Goal: Task Accomplishment & Management: Manage account settings

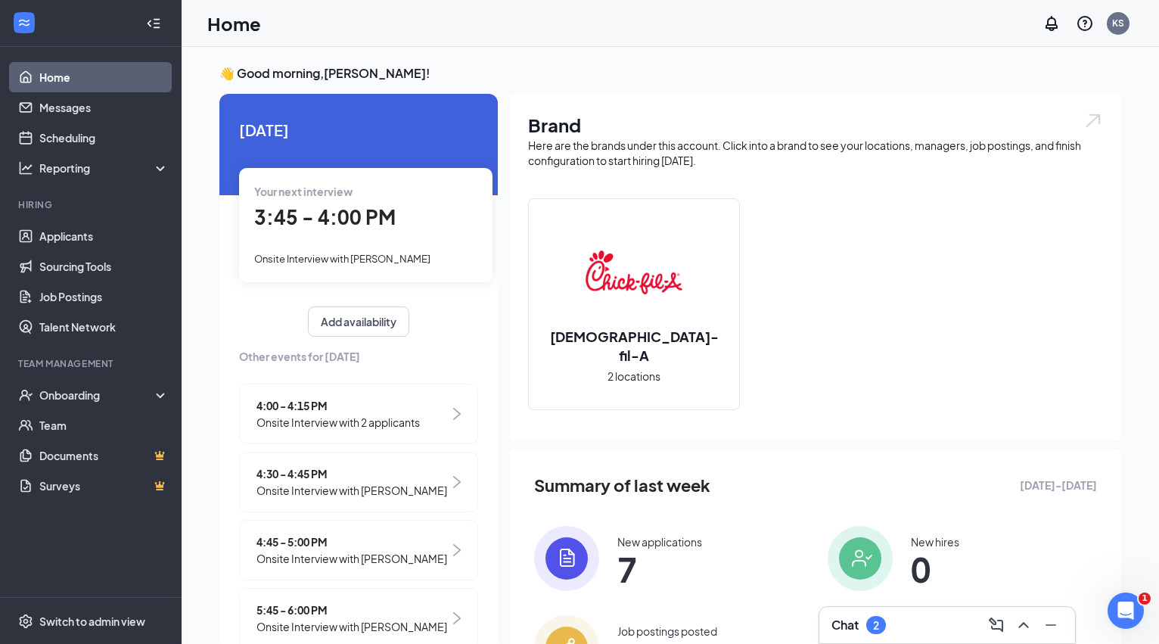
click at [387, 227] on span "3:45 - 4:00 PM" at bounding box center [324, 216] width 141 height 25
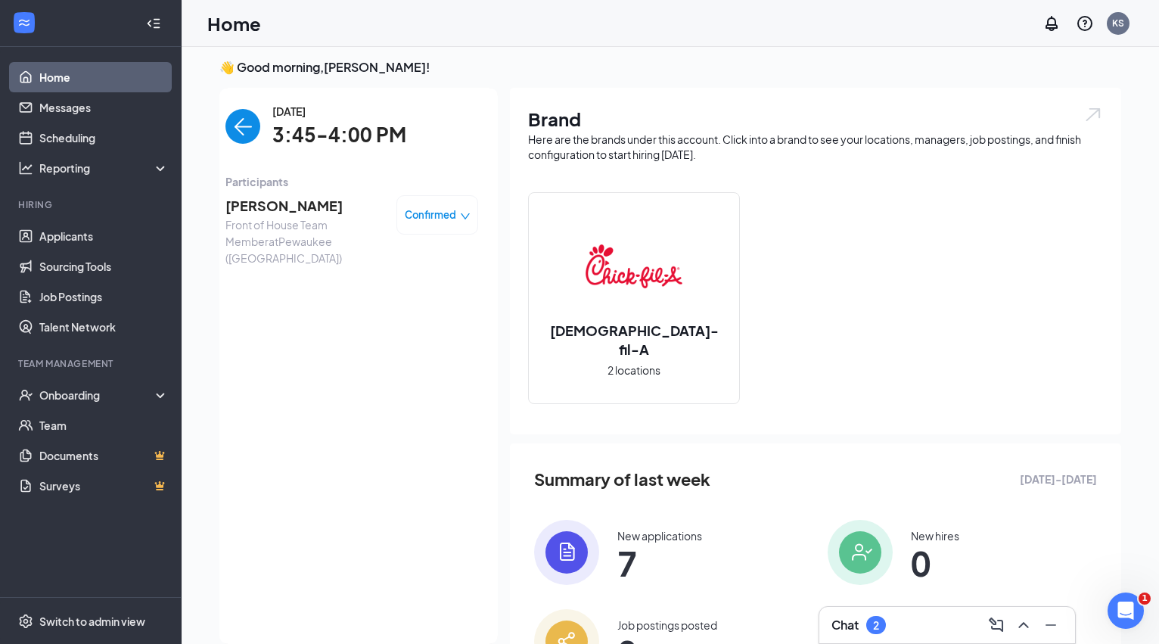
click at [243, 140] on img "back-button" at bounding box center [242, 126] width 35 height 35
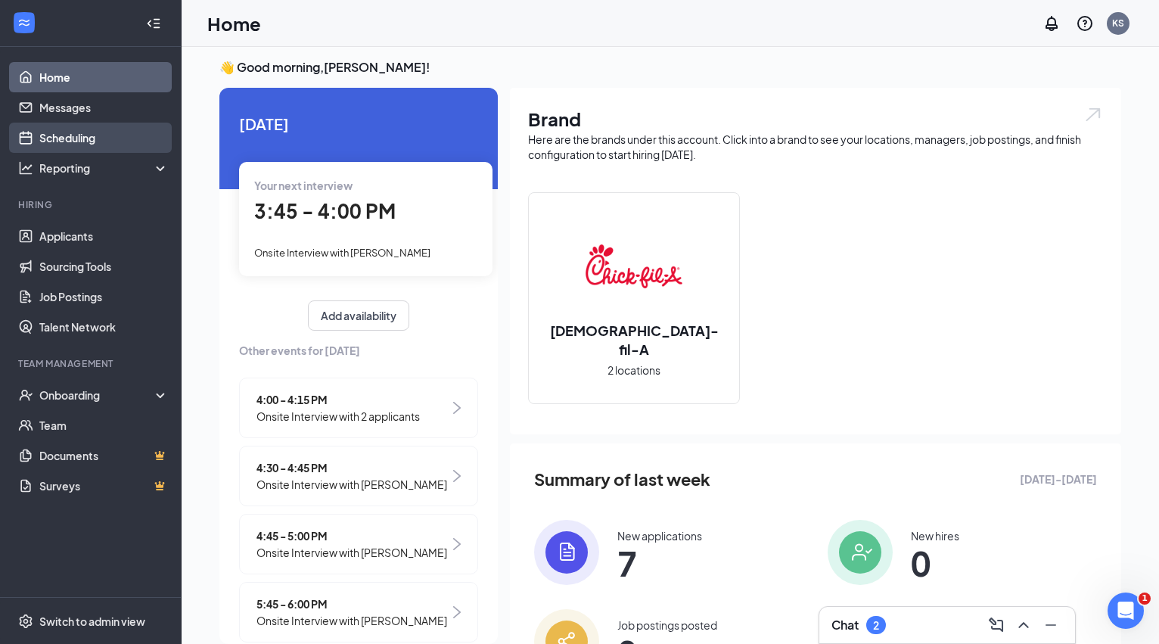
click at [109, 141] on link "Scheduling" at bounding box center [103, 138] width 129 height 30
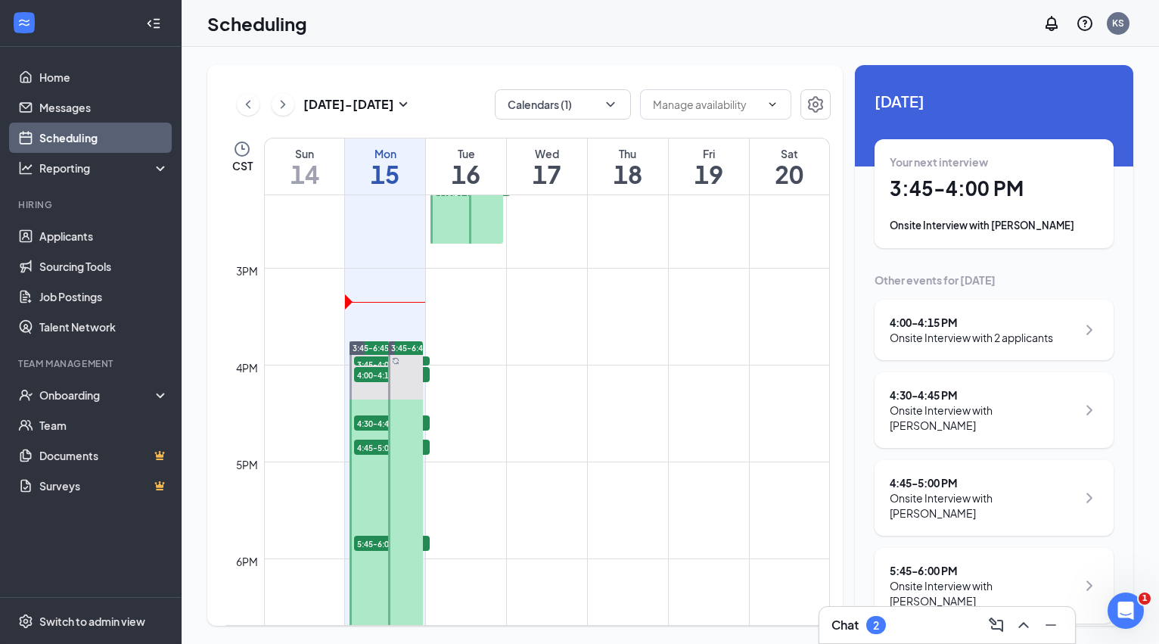
scroll to position [1391, 0]
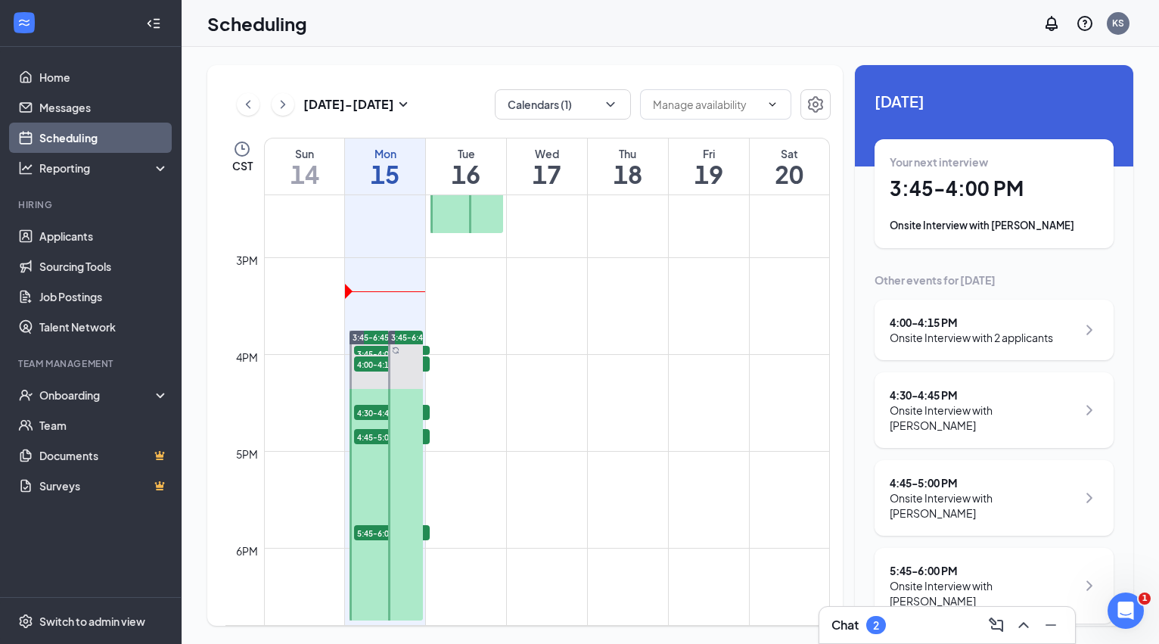
click at [940, 209] on div "Your next interview 3:45 - 4:00 PM Onsite Interview with [PERSON_NAME]" at bounding box center [994, 193] width 209 height 79
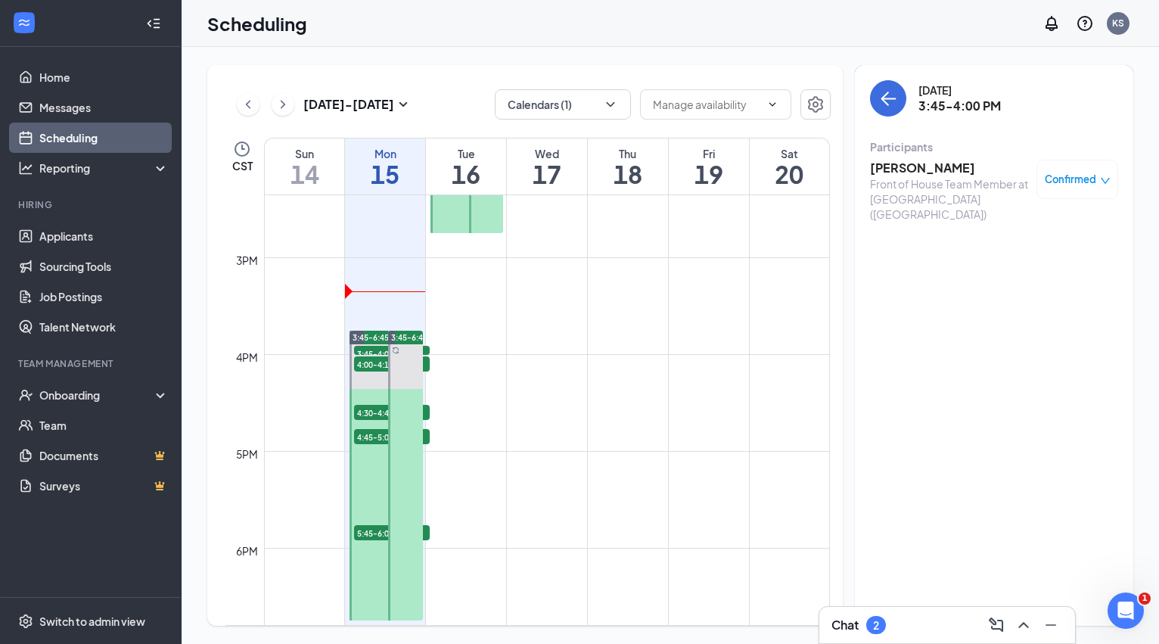
click at [896, 168] on h3 "[PERSON_NAME]" at bounding box center [949, 168] width 159 height 17
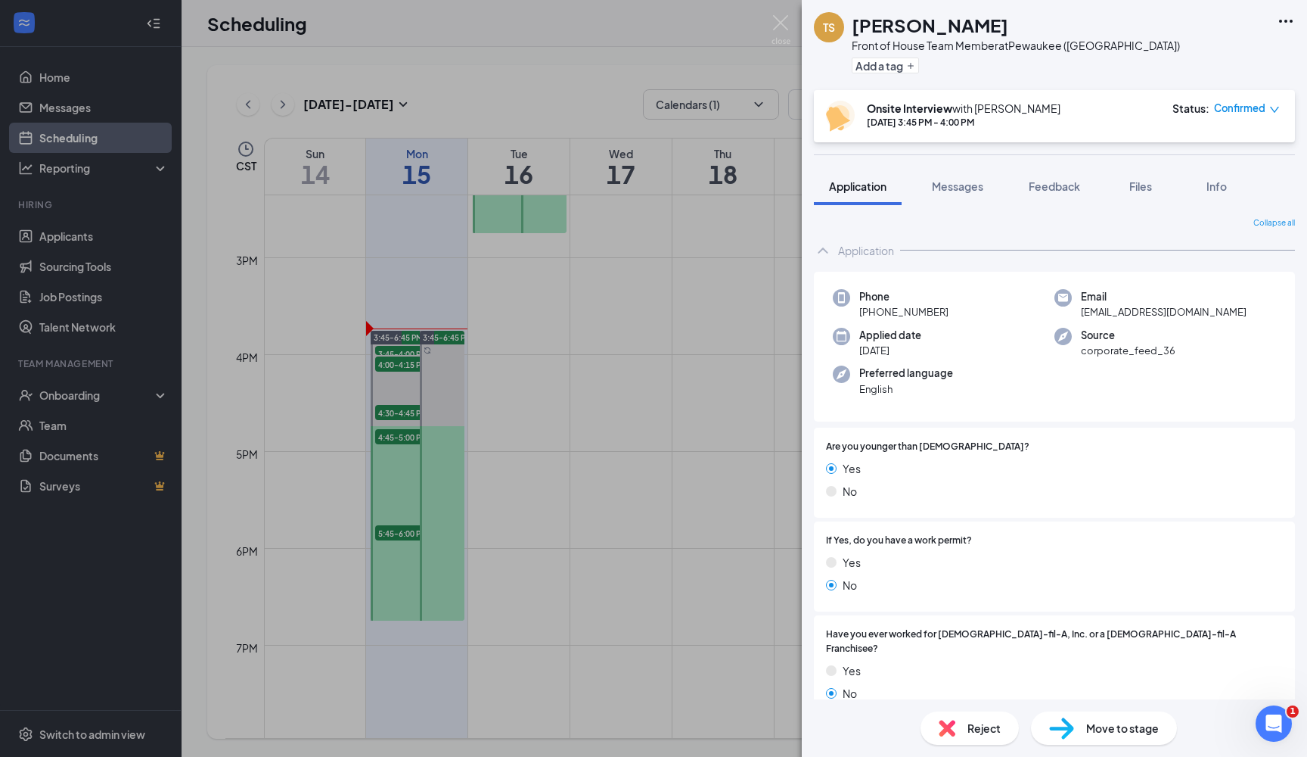
click at [748, 274] on div "TS [PERSON_NAME] Front of House Team Member at [GEOGRAPHIC_DATA] ([GEOGRAPHIC_D…" at bounding box center [653, 378] width 1307 height 757
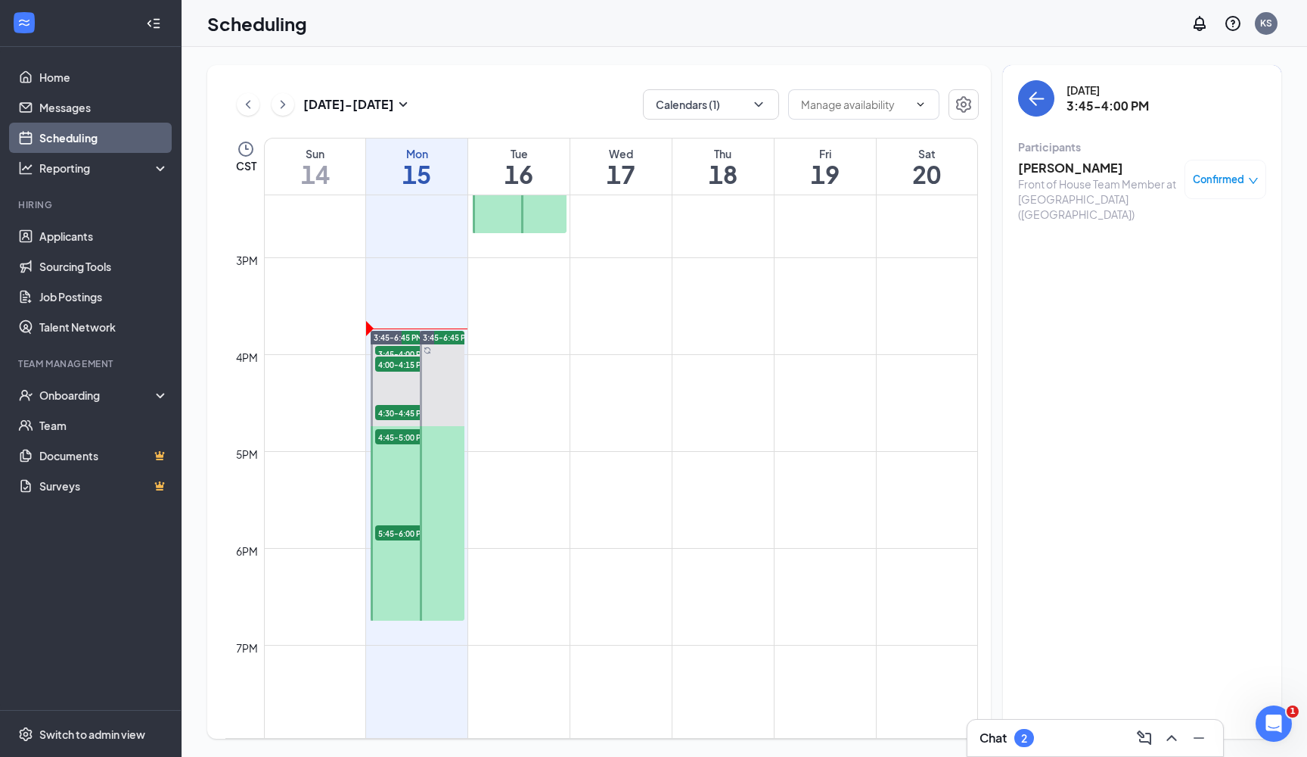
scroll to position [1422, 0]
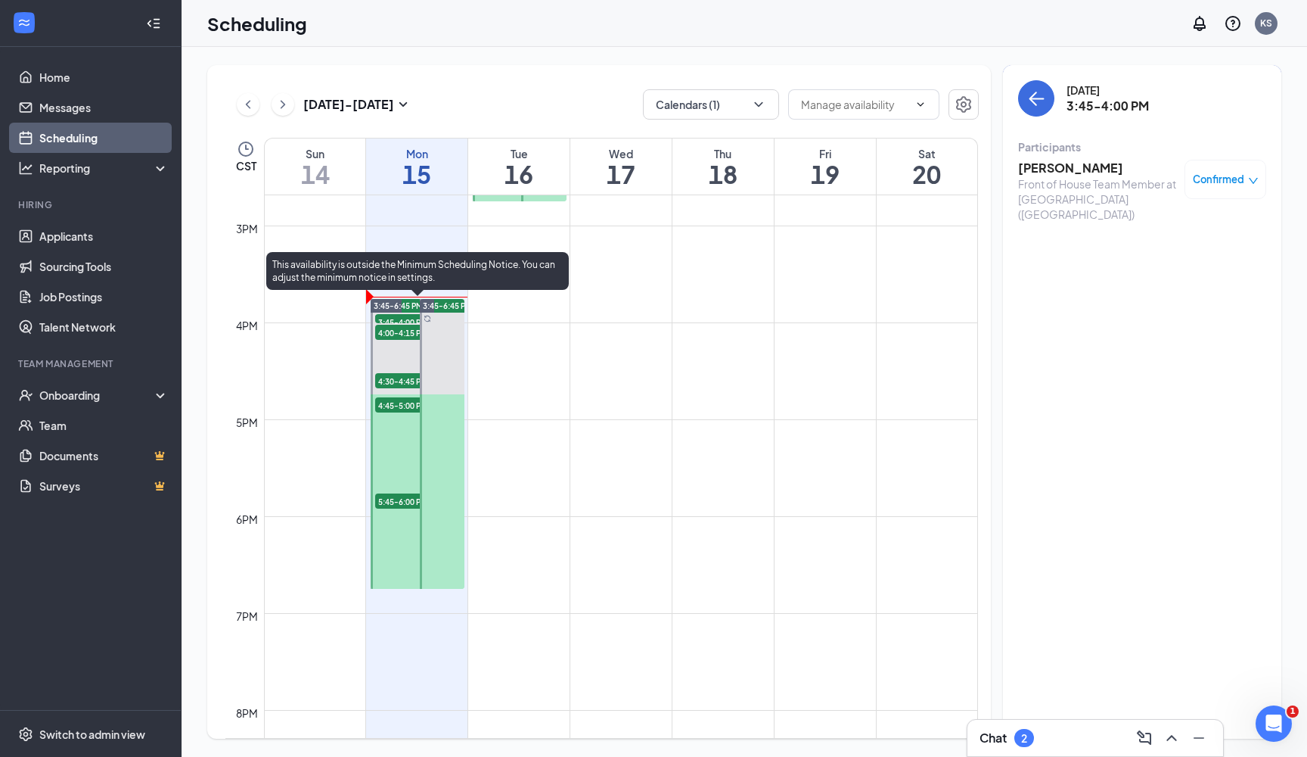
click at [399, 334] on span "4:00-4:15 PM" at bounding box center [413, 332] width 76 height 15
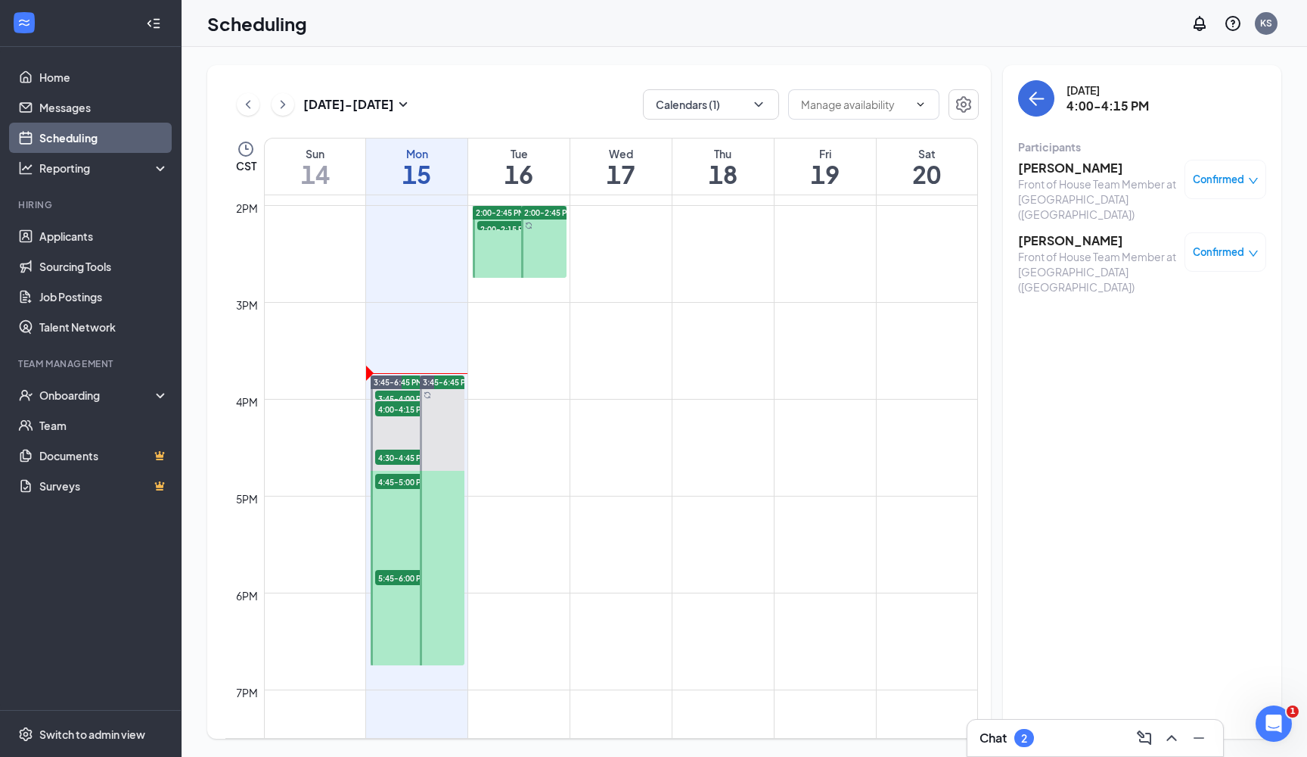
scroll to position [1335, 0]
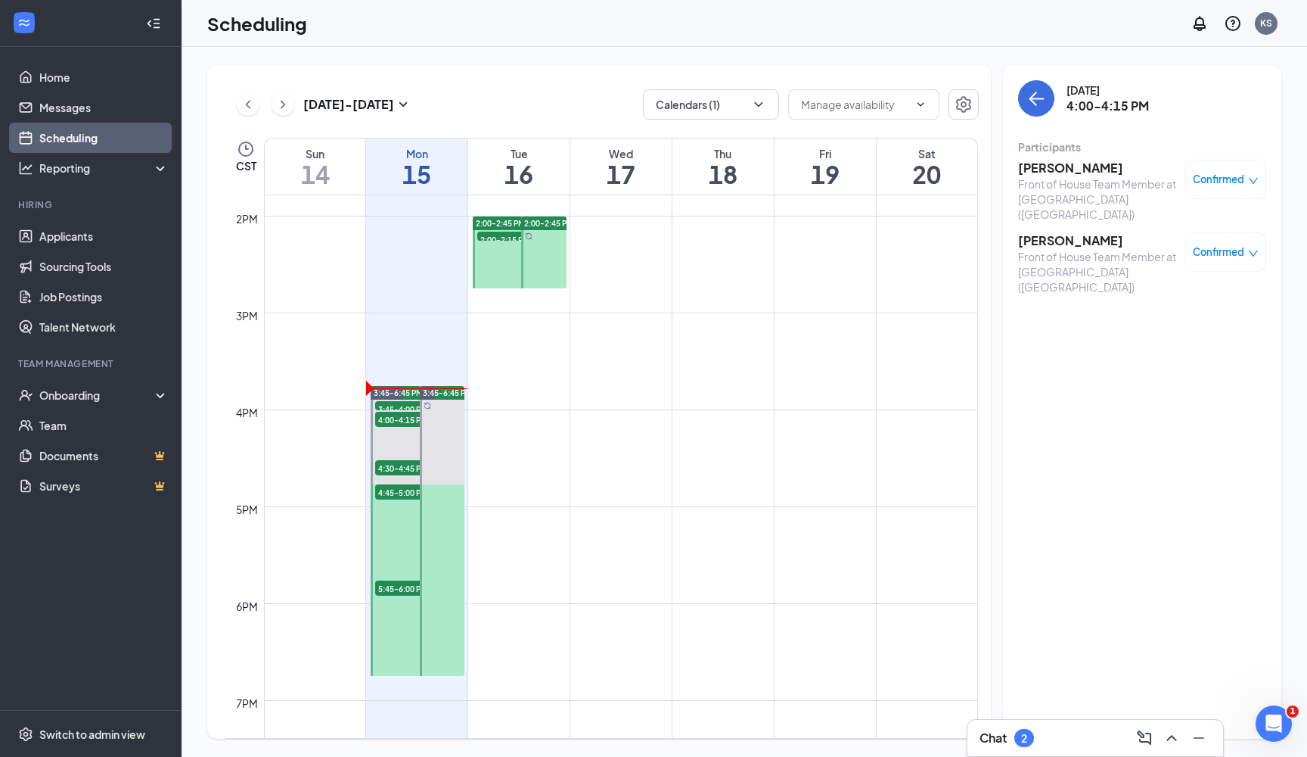
click at [1018, 643] on div "Chat 2" at bounding box center [1096, 738] width 232 height 24
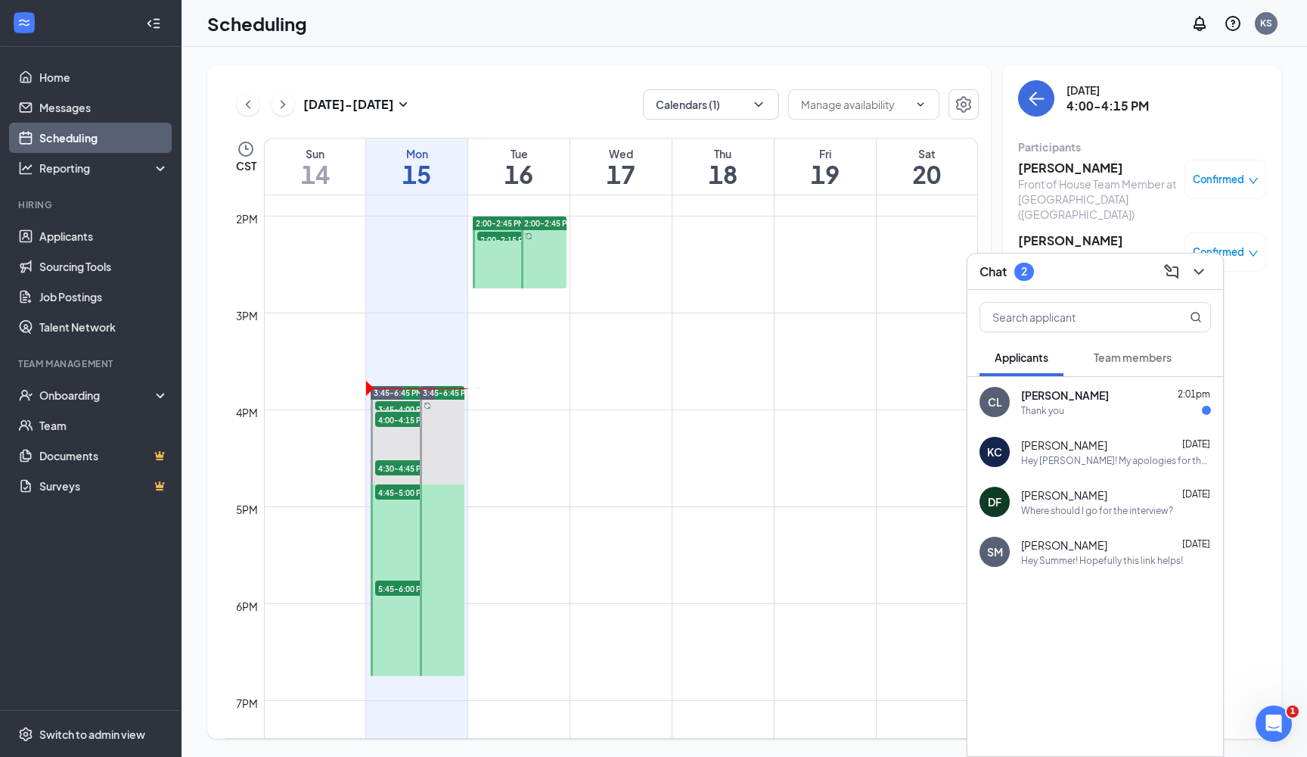
click at [1032, 396] on span "[PERSON_NAME]" at bounding box center [1065, 394] width 88 height 15
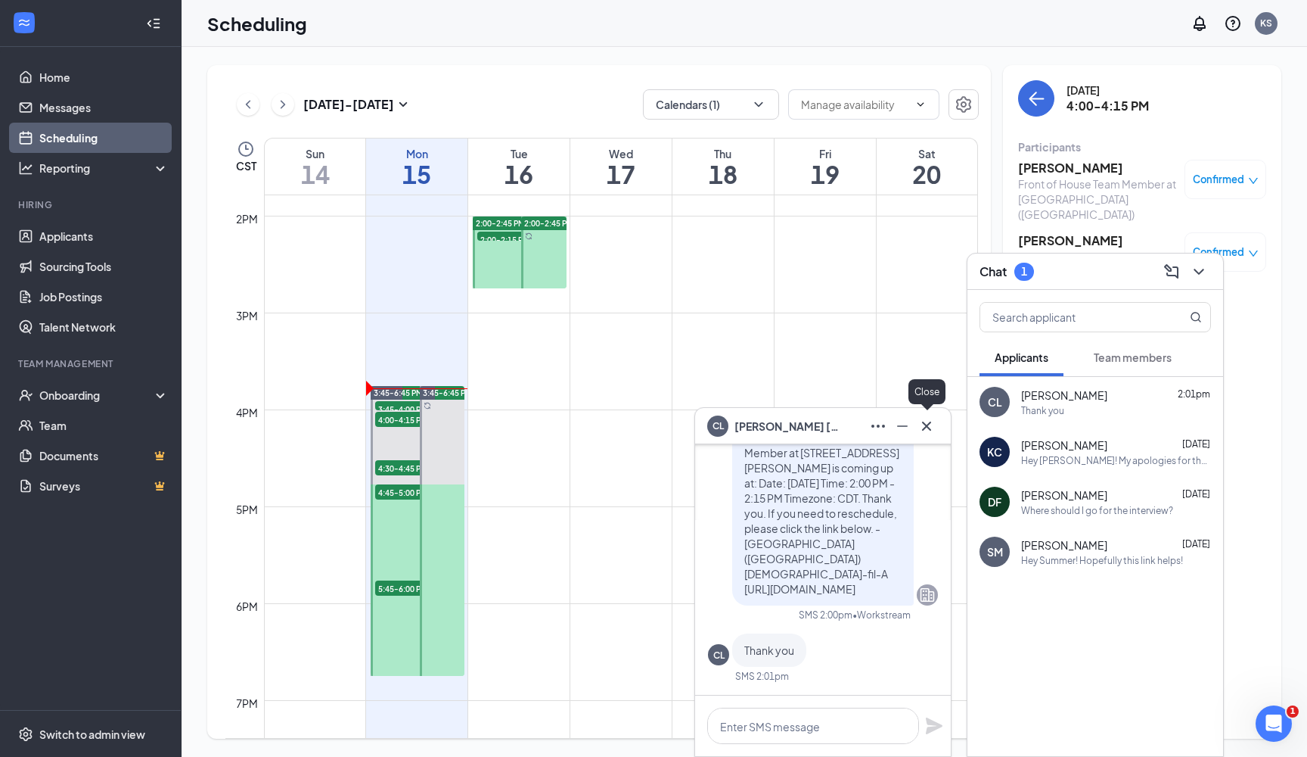
click at [933, 429] on icon "Cross" at bounding box center [927, 426] width 18 height 18
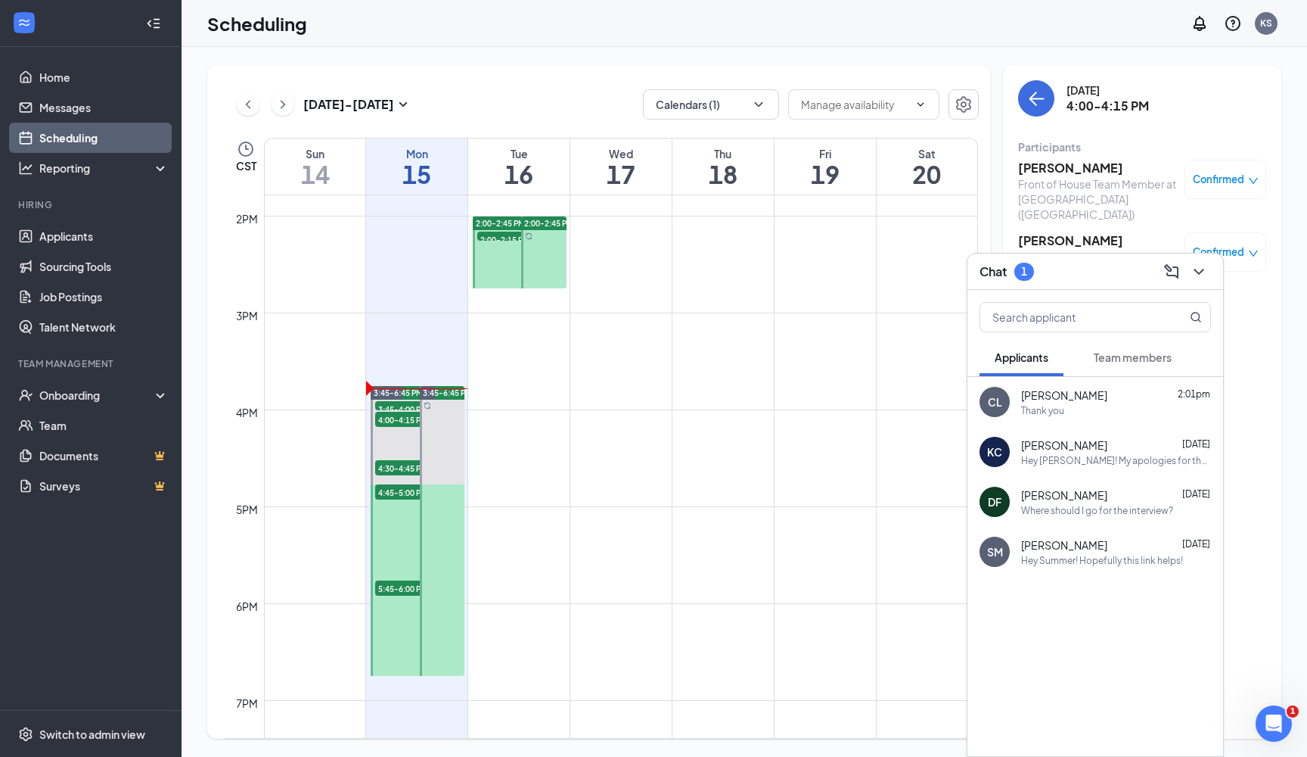
click at [1124, 369] on button "Team members" at bounding box center [1133, 357] width 108 height 38
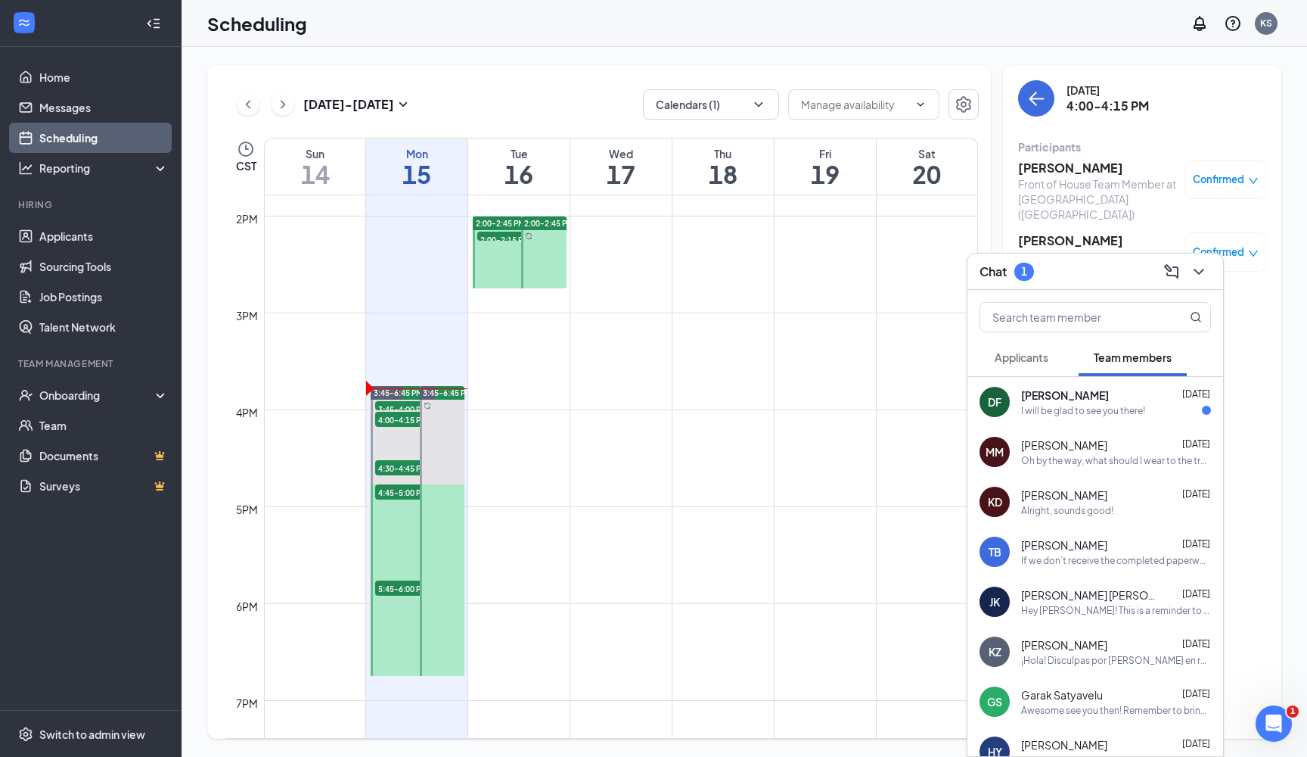
click at [1124, 409] on div "I will be glad to see you there!" at bounding box center [1083, 410] width 124 height 13
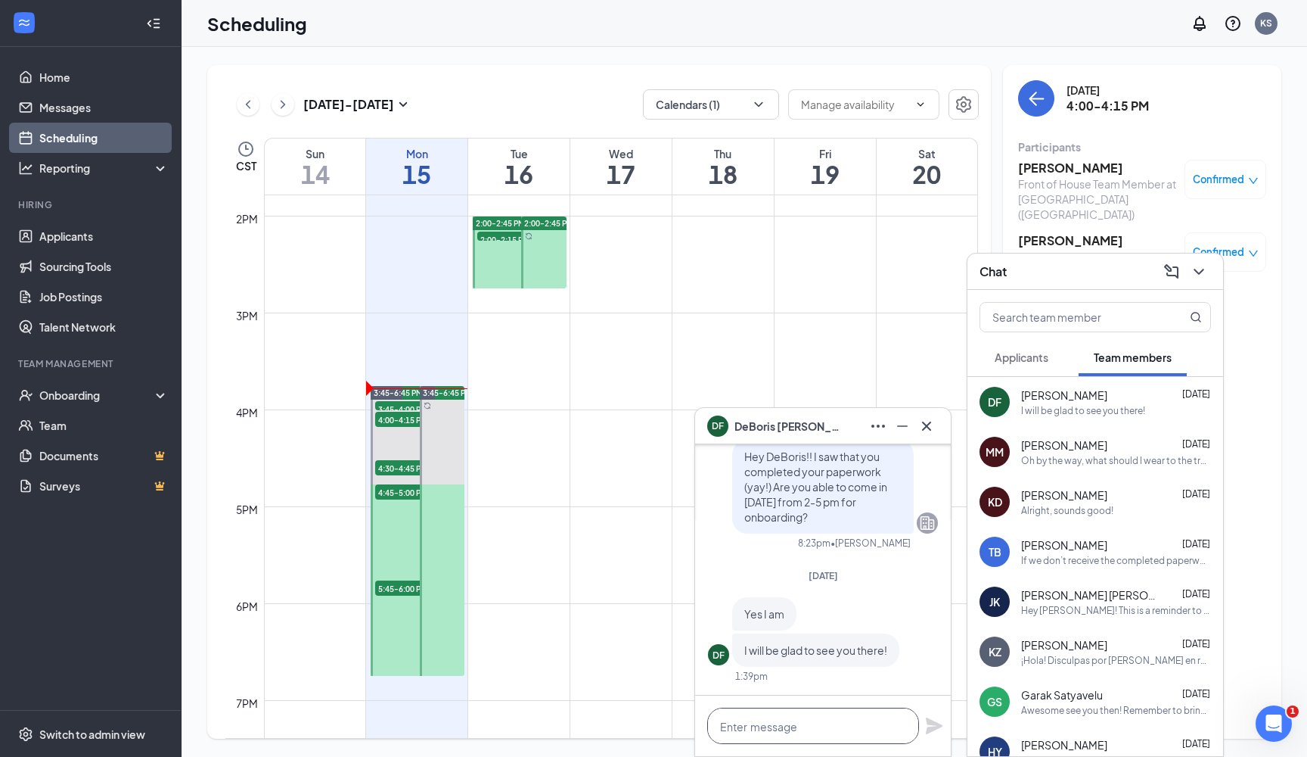
click at [801, 643] on textarea at bounding box center [813, 725] width 212 height 36
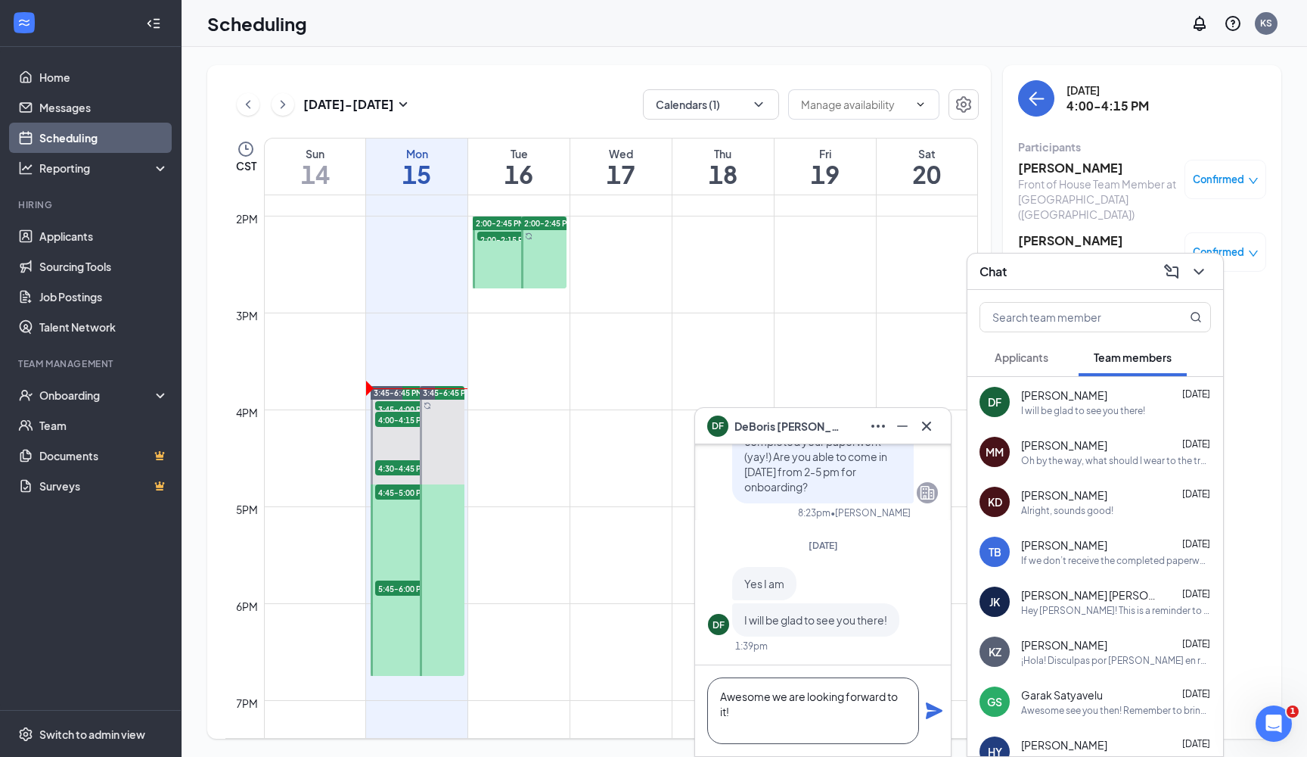
scroll to position [1, 0]
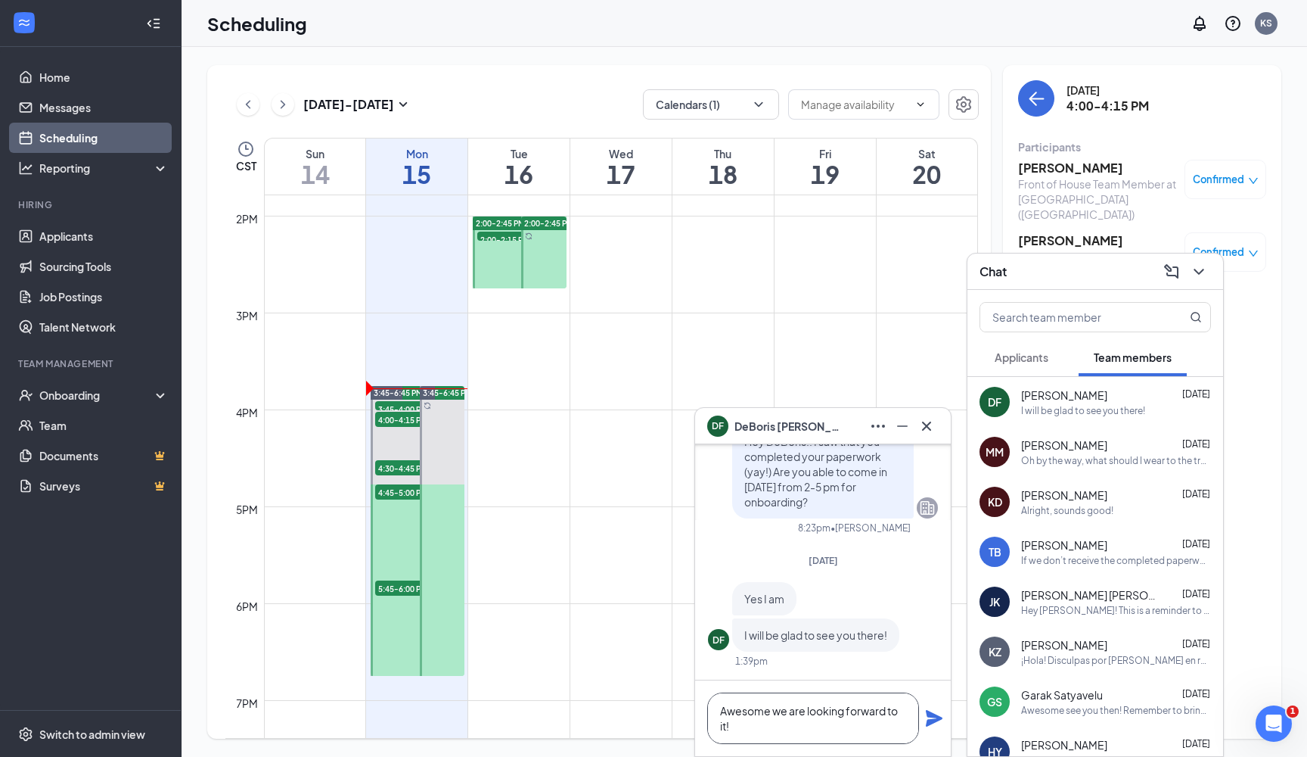
type textarea "Awesome we are looking forward to it!"
click at [922, 643] on div "Awesome we are looking forward to it!" at bounding box center [823, 718] width 256 height 76
click at [934, 643] on icon "Plane" at bounding box center [934, 718] width 17 height 17
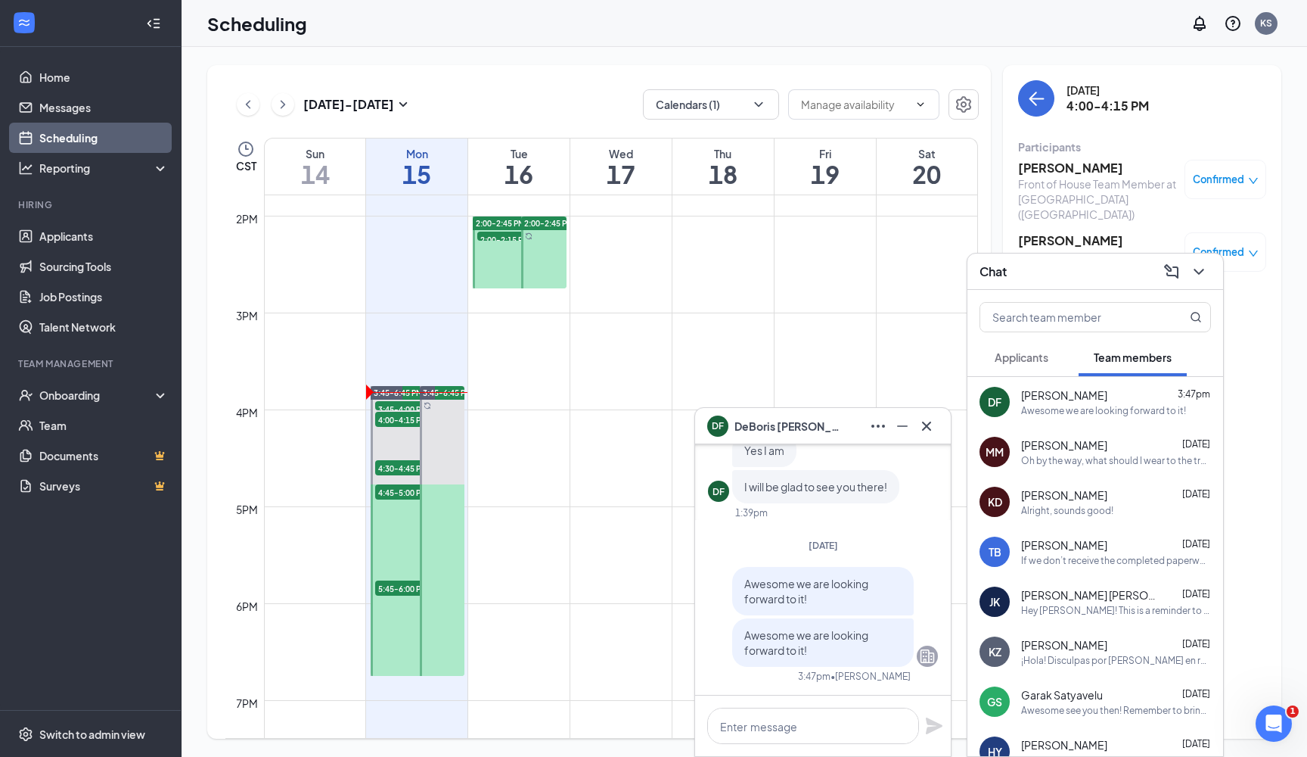
click at [921, 439] on div "DF [PERSON_NAME]" at bounding box center [823, 426] width 256 height 36
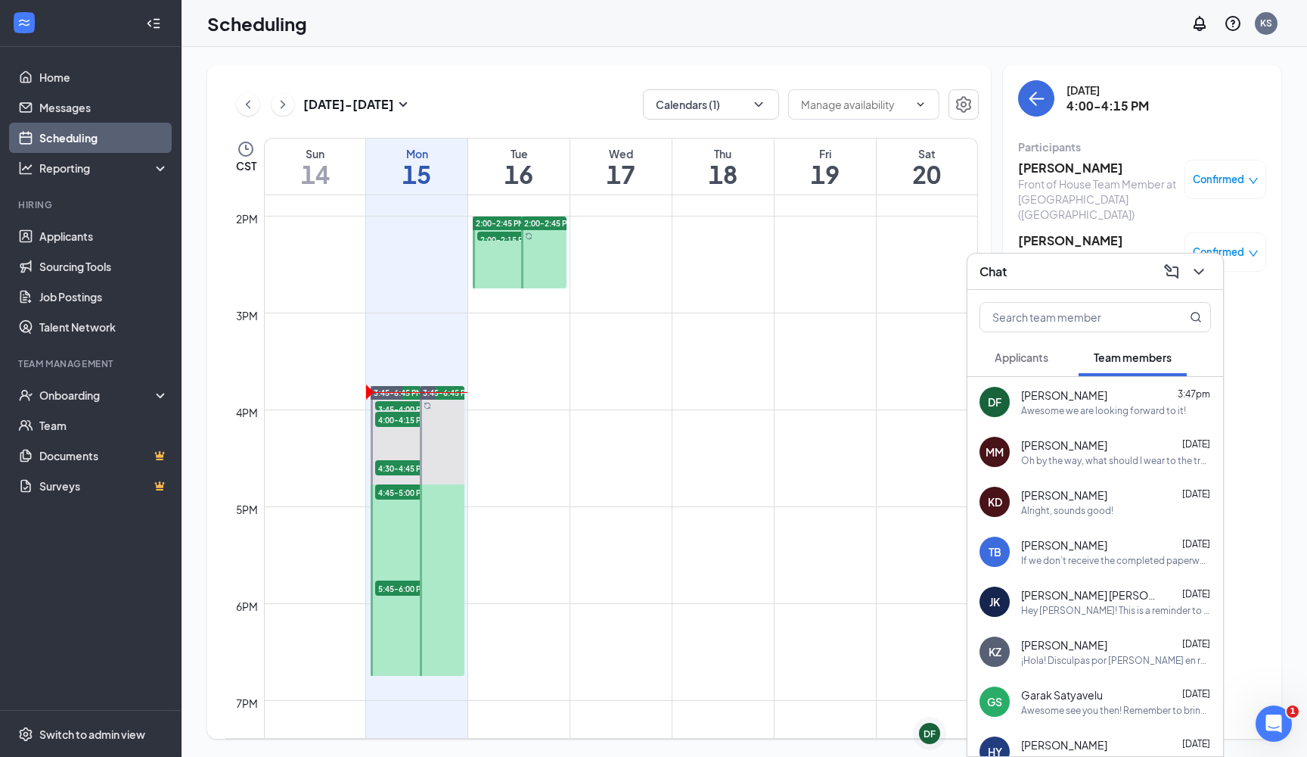
click at [1158, 275] on icon "ChevronDown" at bounding box center [1199, 272] width 18 height 18
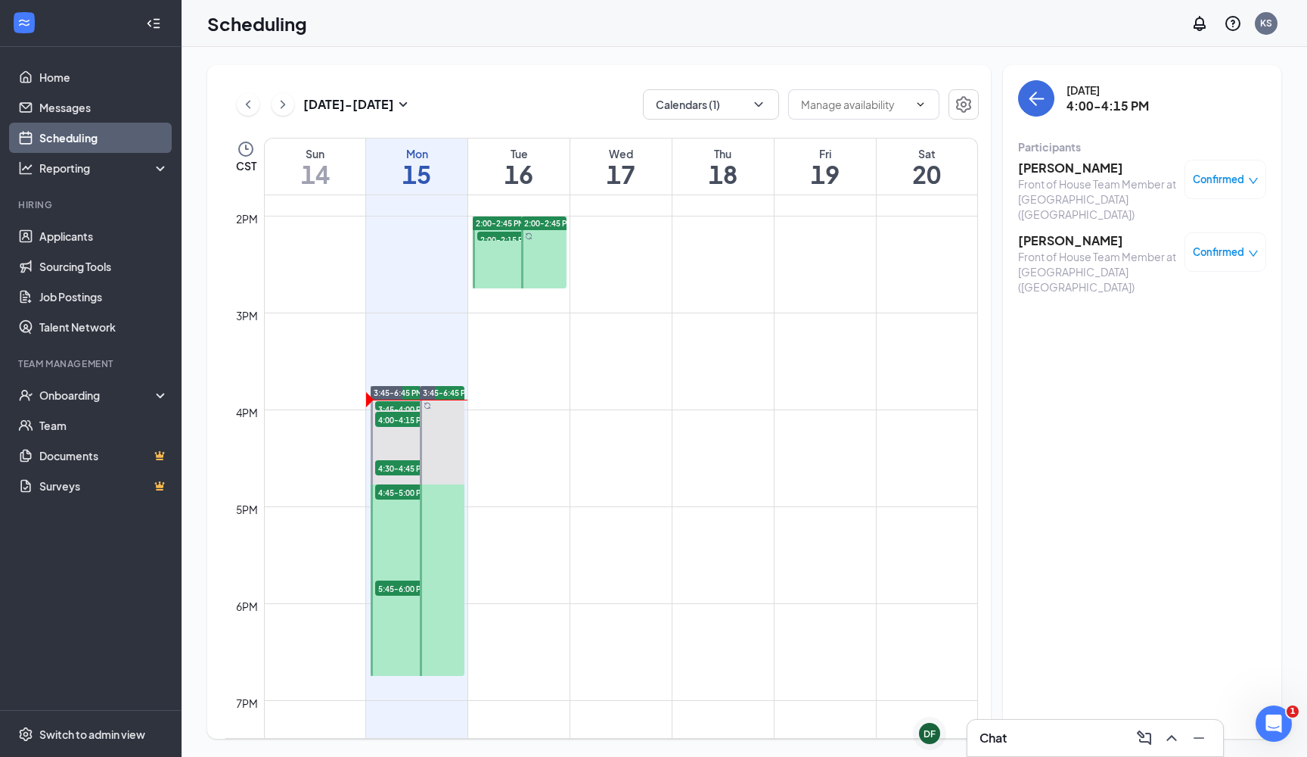
click at [511, 237] on span "2:00-2:15 PM" at bounding box center [515, 239] width 76 height 15
click at [1158, 643] on icon "Open Intercom Messenger" at bounding box center [1272, 721] width 25 height 25
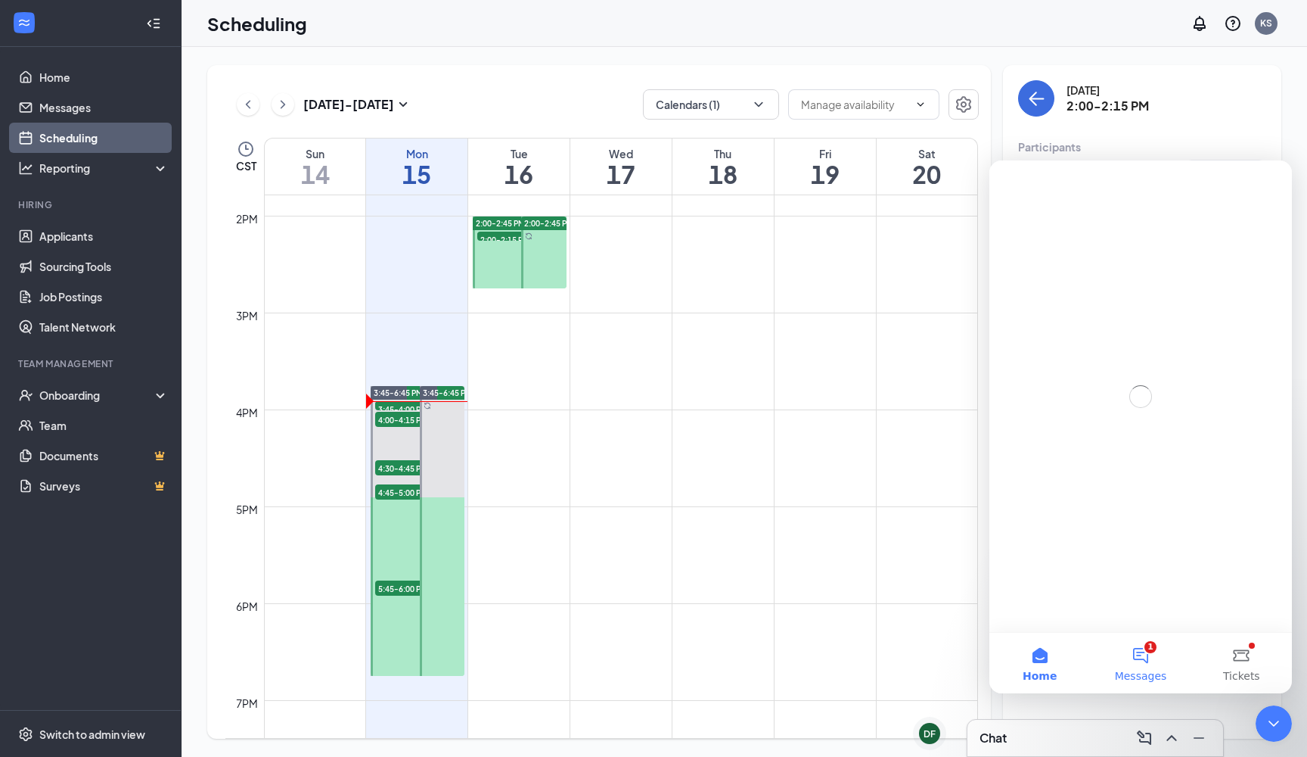
click at [1143, 643] on button "1 Messages" at bounding box center [1140, 662] width 101 height 61
click at [1158, 172] on div "Close" at bounding box center [1268, 179] width 27 height 27
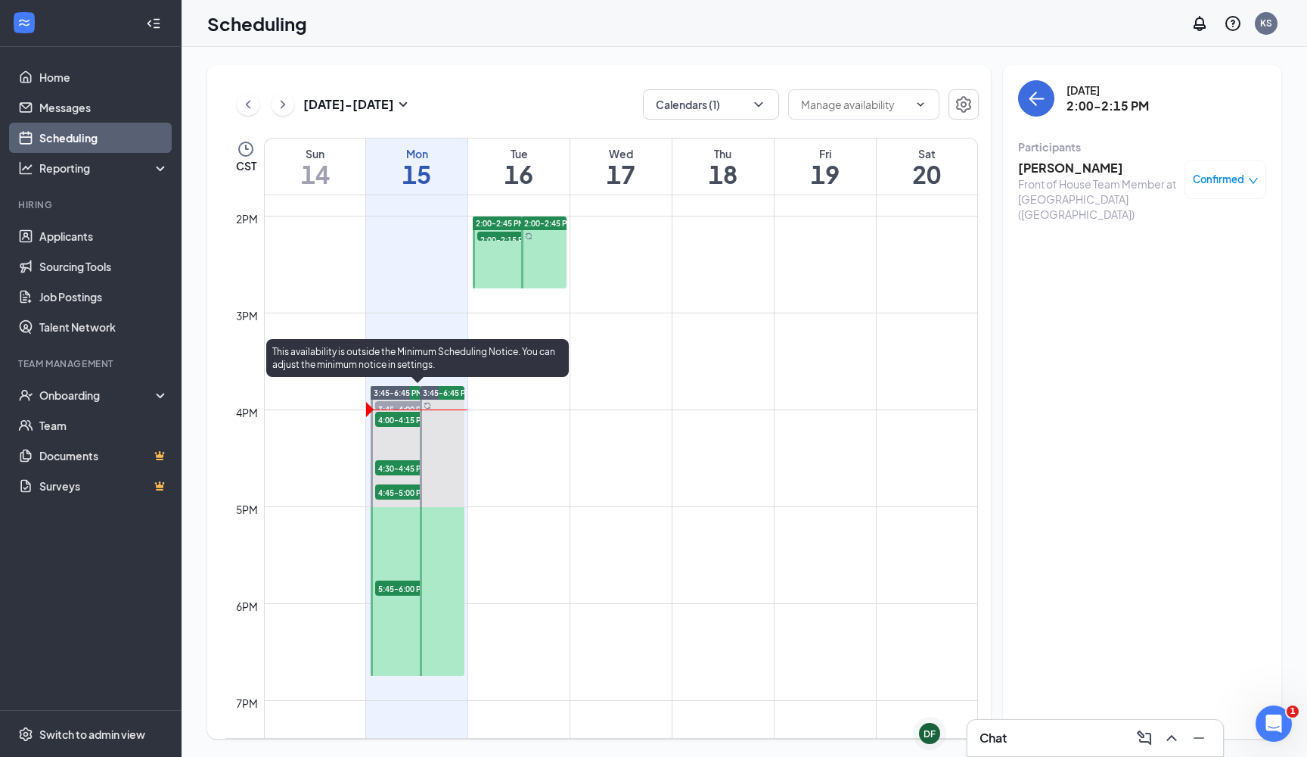
click at [406, 427] on div "4:00-4:15 PM 2" at bounding box center [413, 419] width 79 height 18
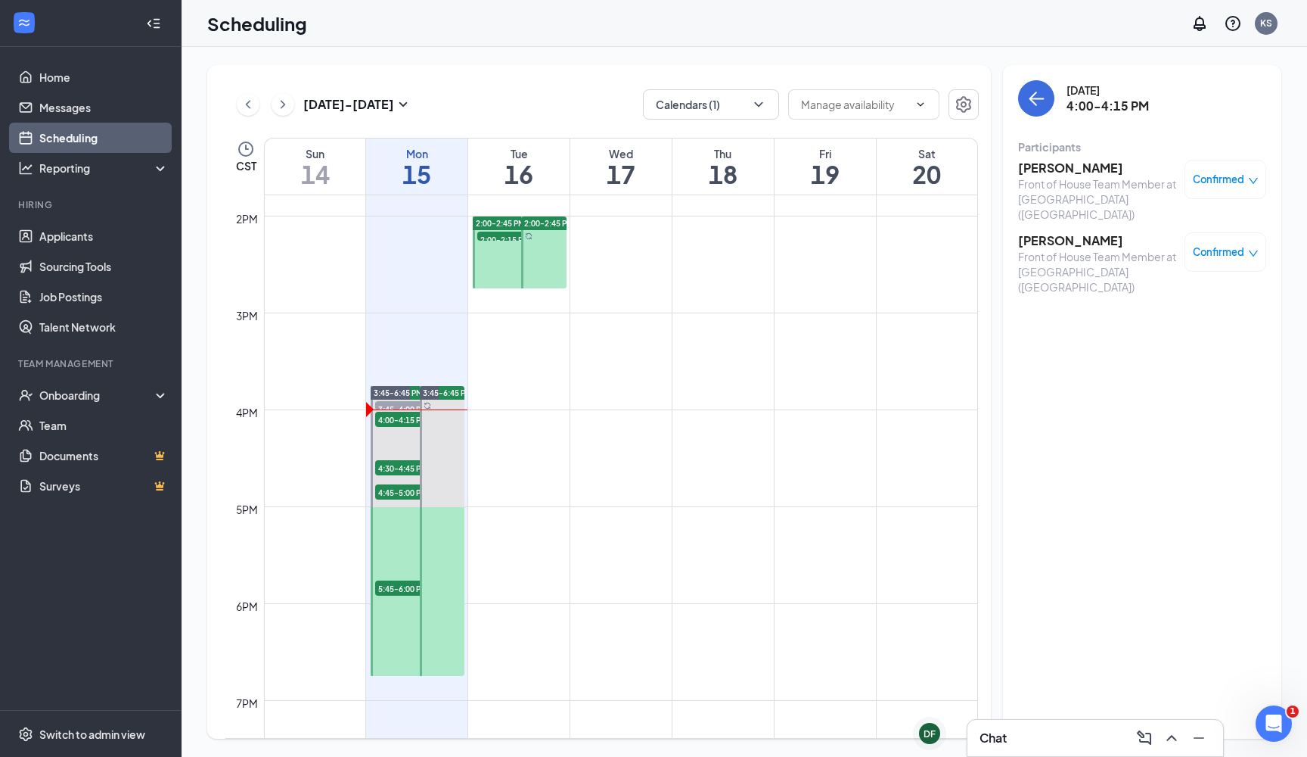
click at [1049, 166] on h3 "[PERSON_NAME]" at bounding box center [1097, 168] width 159 height 17
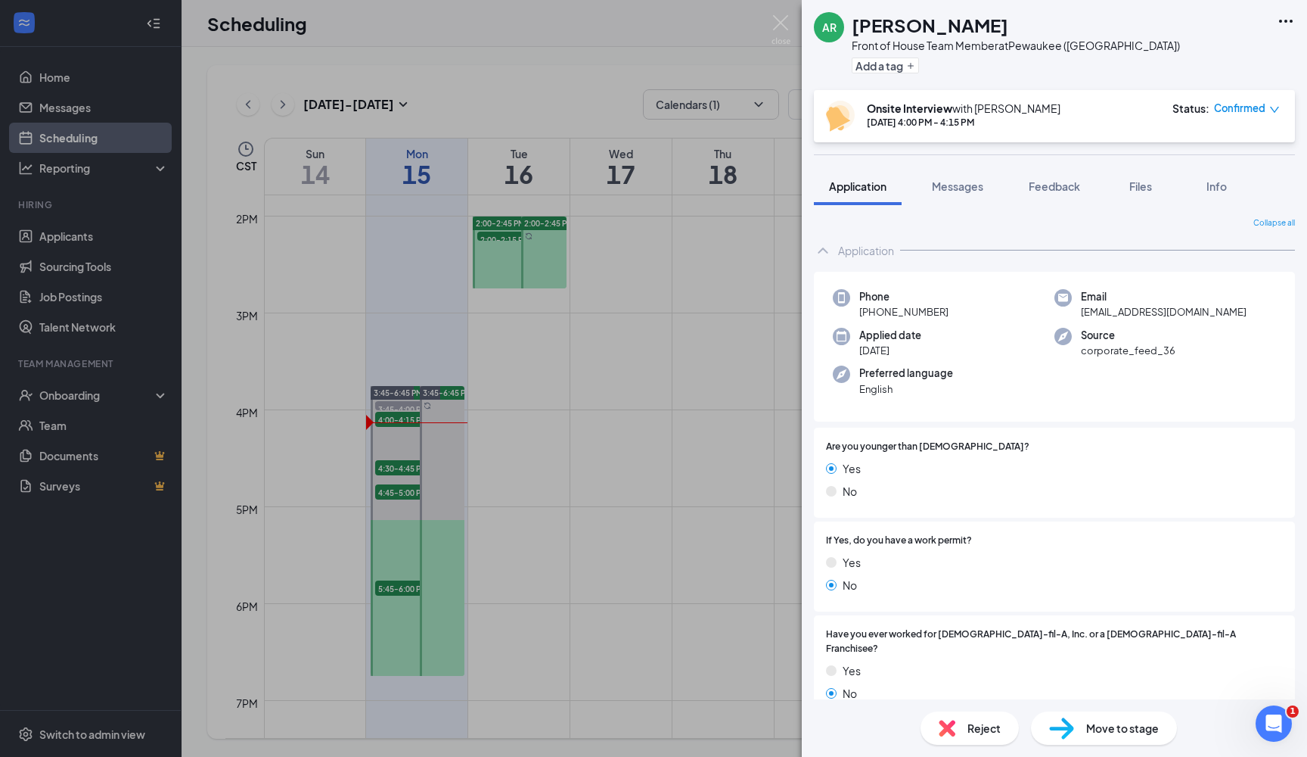
click at [629, 322] on div "AR [PERSON_NAME] Front of House Team Member at [GEOGRAPHIC_DATA] ([GEOGRAPHIC_D…" at bounding box center [653, 378] width 1307 height 757
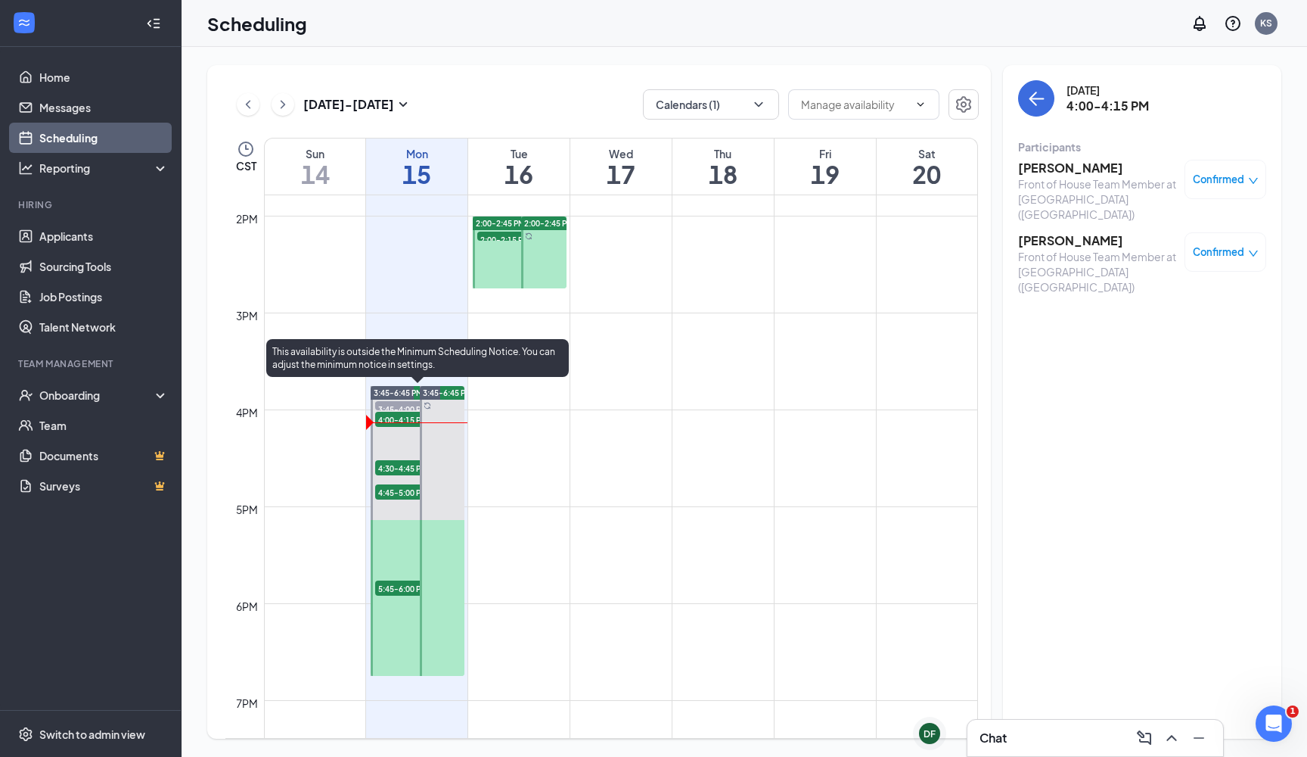
click at [399, 404] on span "3:45-4:00 PM" at bounding box center [413, 408] width 76 height 15
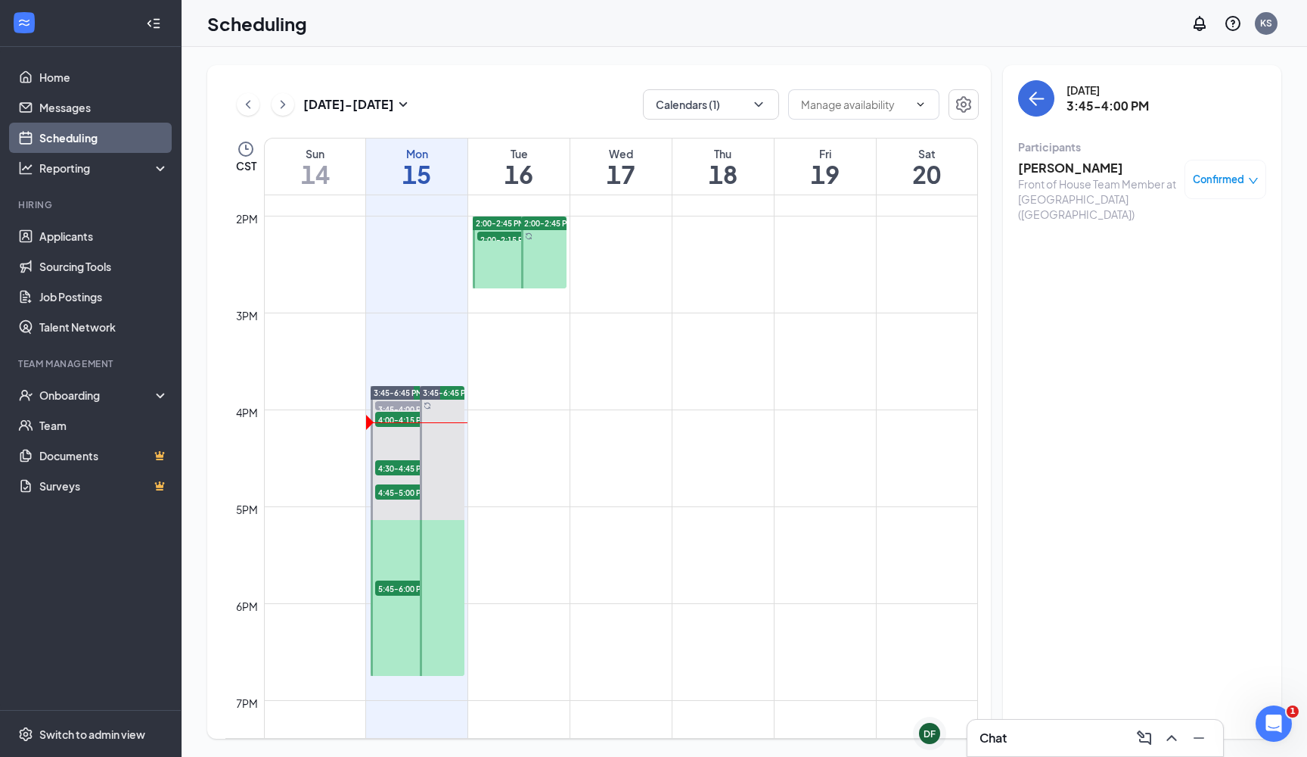
click at [1158, 182] on span "Confirmed" at bounding box center [1218, 179] width 51 height 15
click at [1158, 260] on span "Mark complete" at bounding box center [1177, 255] width 76 height 17
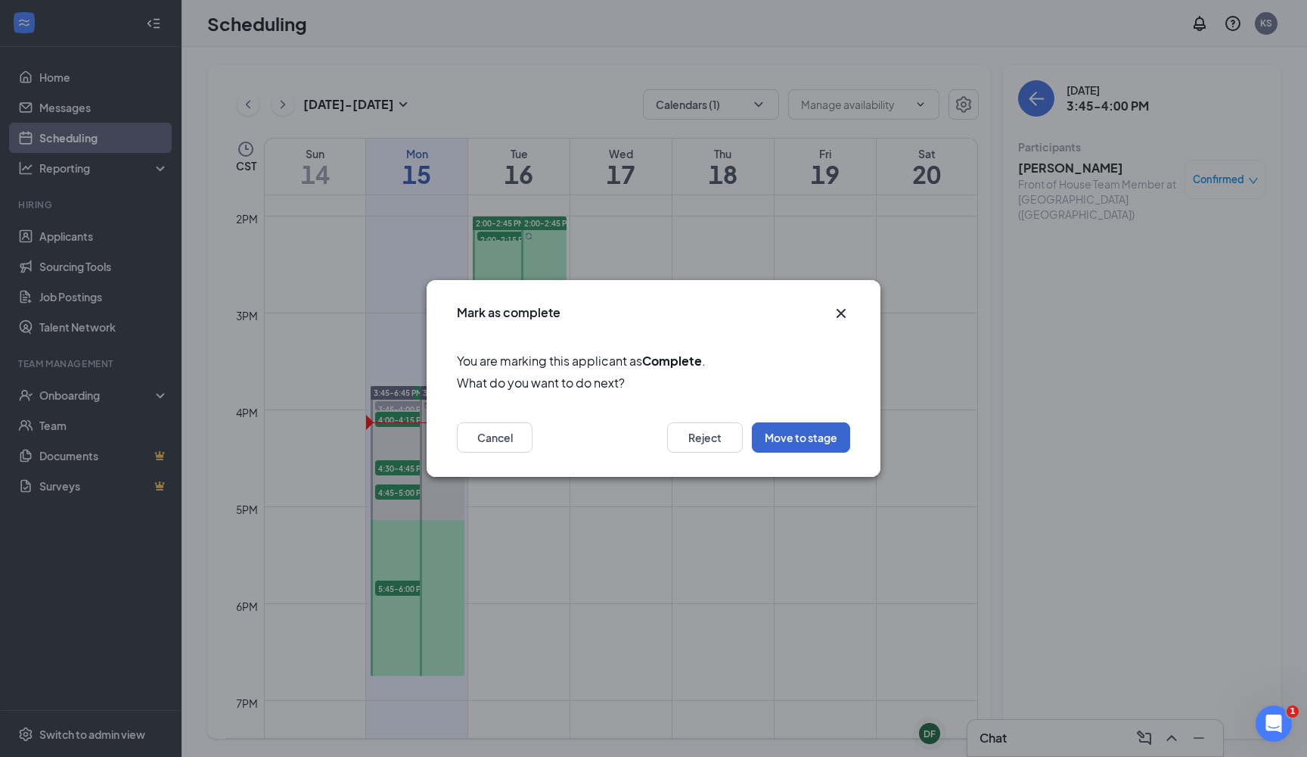
click at [801, 436] on button "Move to stage" at bounding box center [801, 437] width 98 height 30
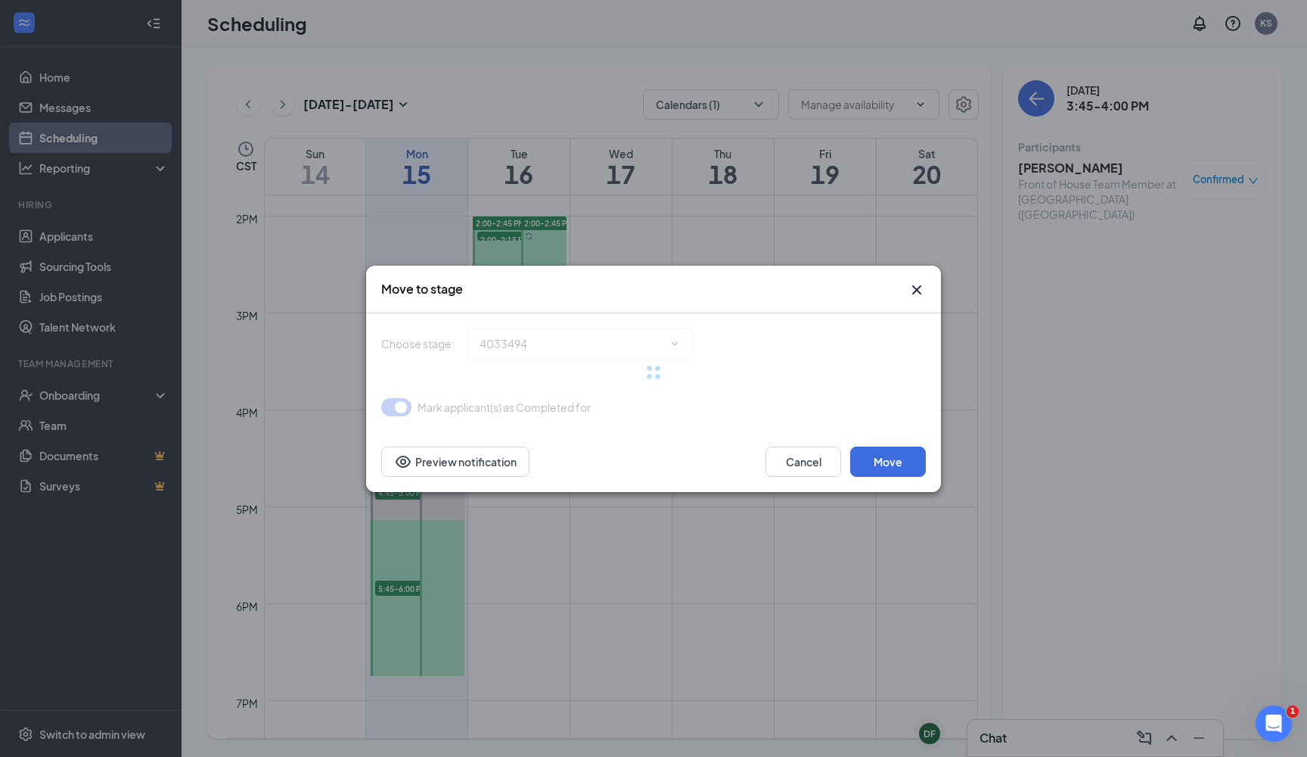
type input "After Interview Review (next stage)"
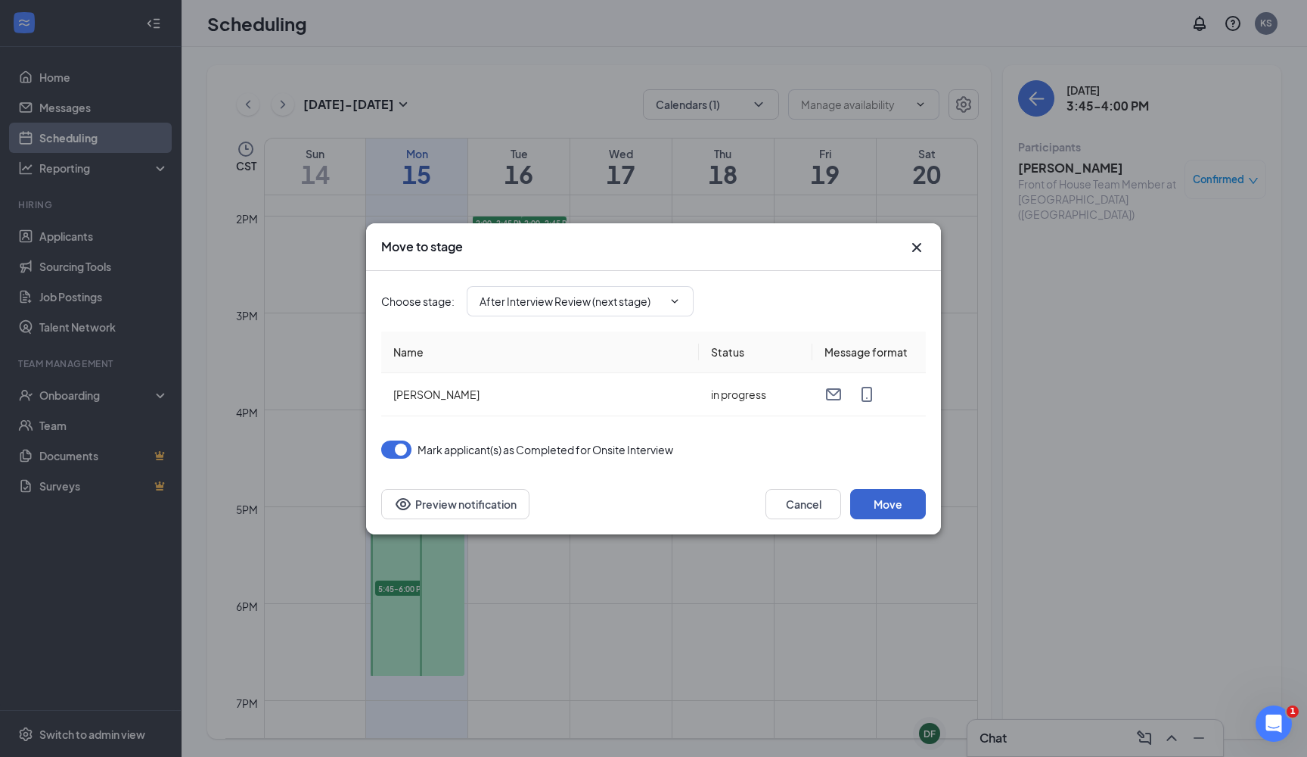
click at [885, 508] on button "Move" at bounding box center [888, 504] width 76 height 30
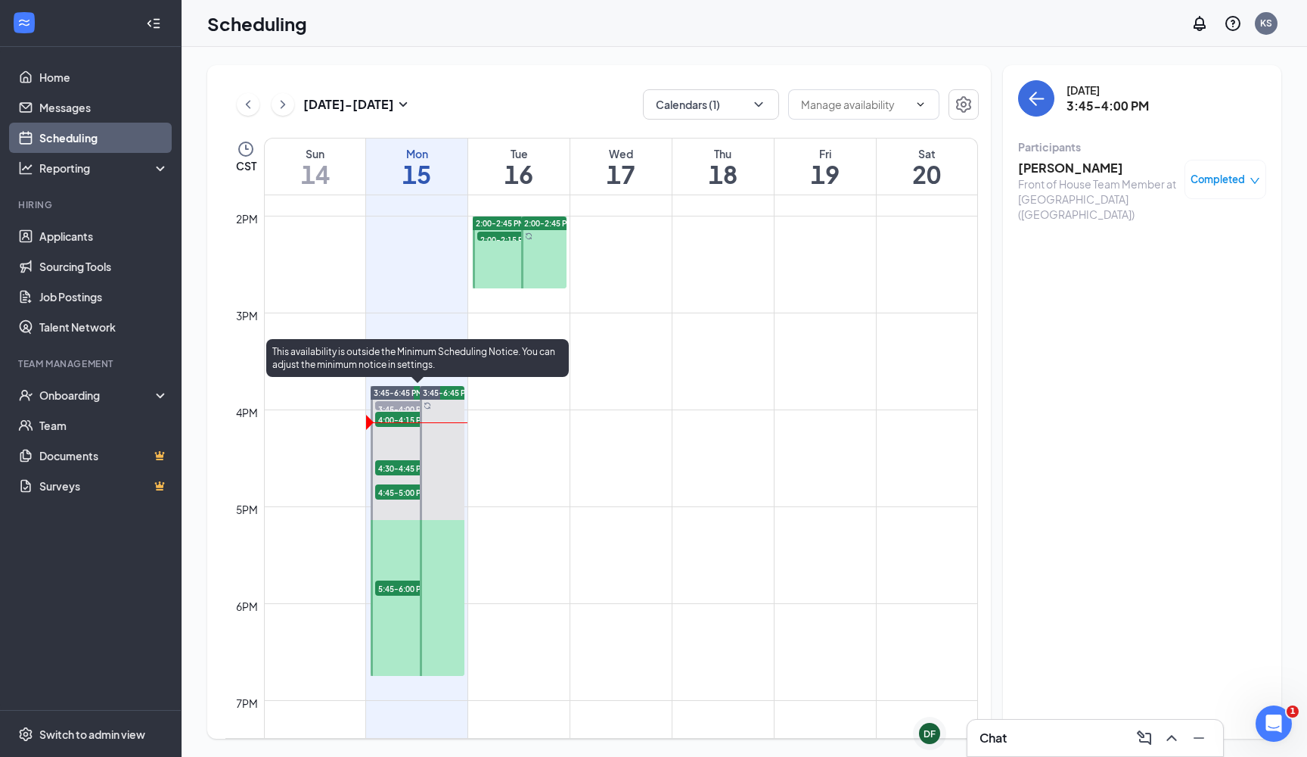
click at [409, 416] on span "4:00-4:15 PM" at bounding box center [413, 419] width 76 height 15
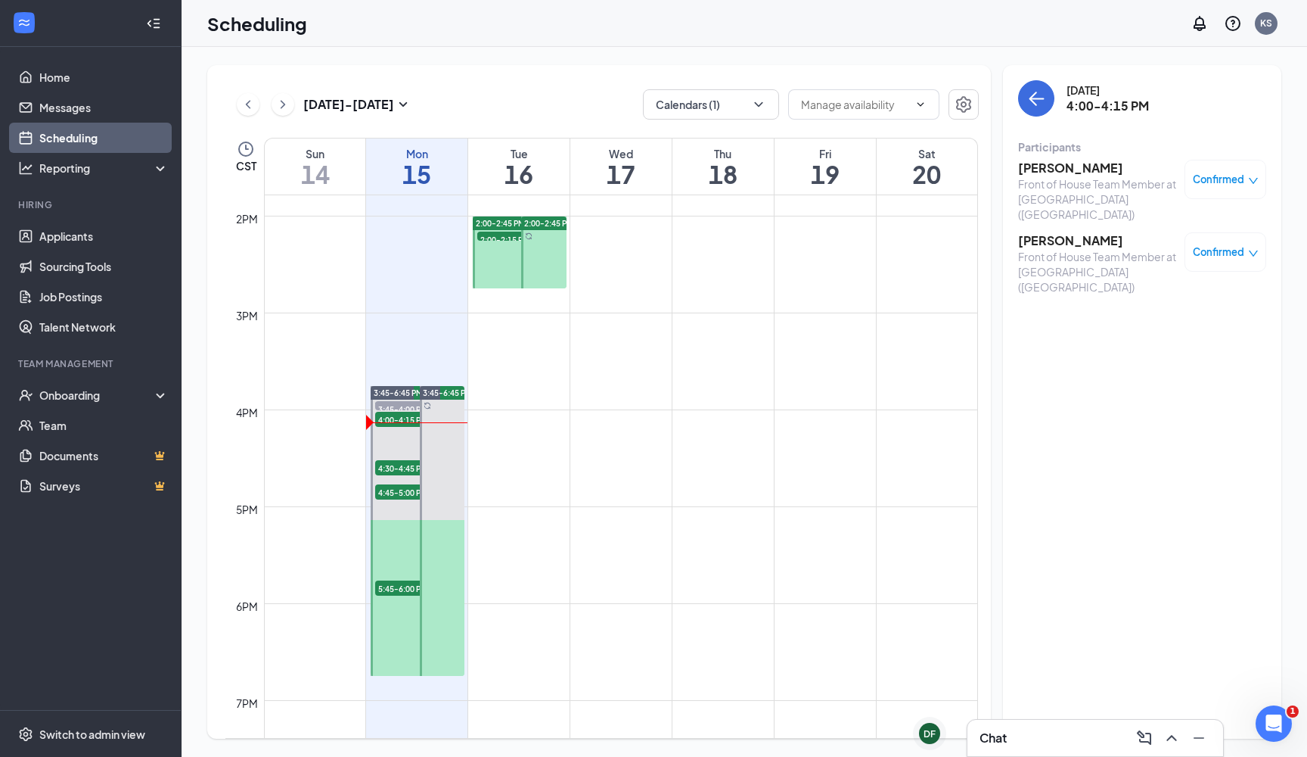
click at [1158, 180] on icon "down" at bounding box center [1253, 181] width 11 height 11
click at [1158, 251] on span "Mark complete" at bounding box center [1177, 255] width 76 height 17
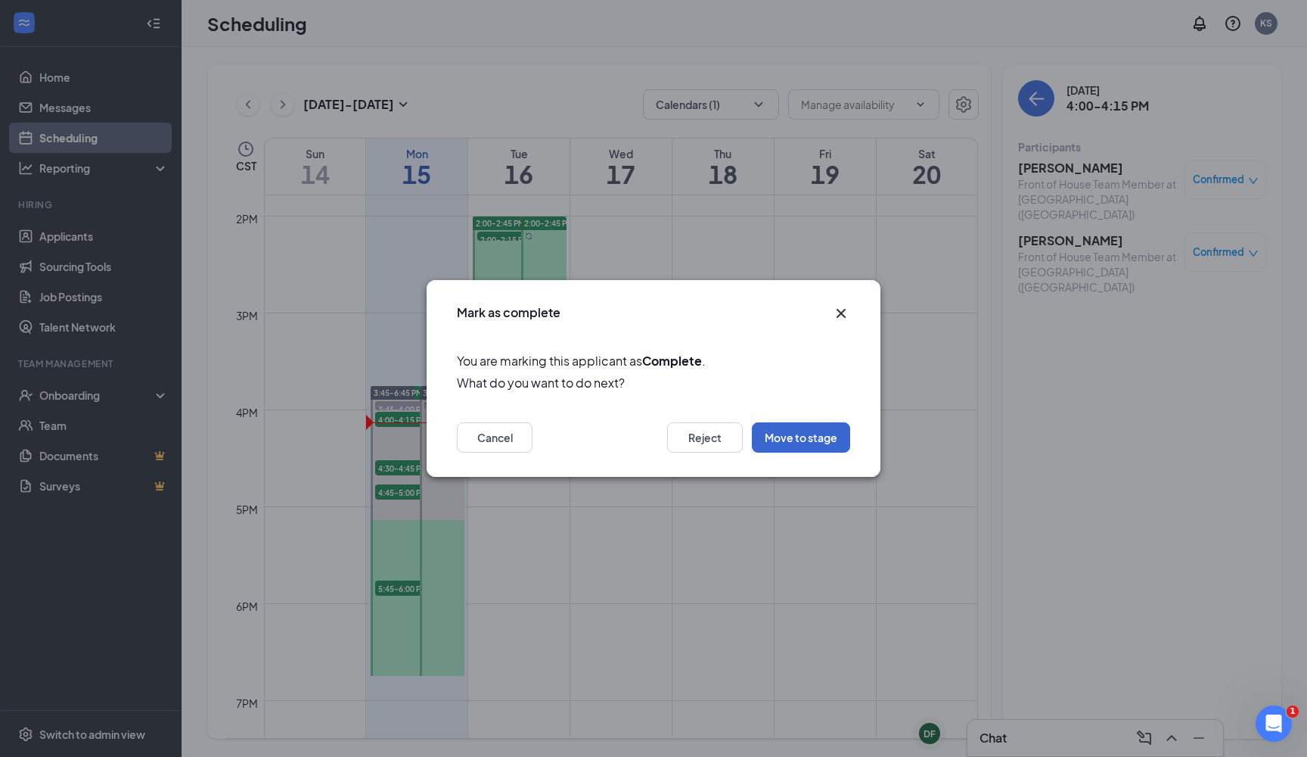
click at [812, 430] on button "Move to stage" at bounding box center [801, 437] width 98 height 30
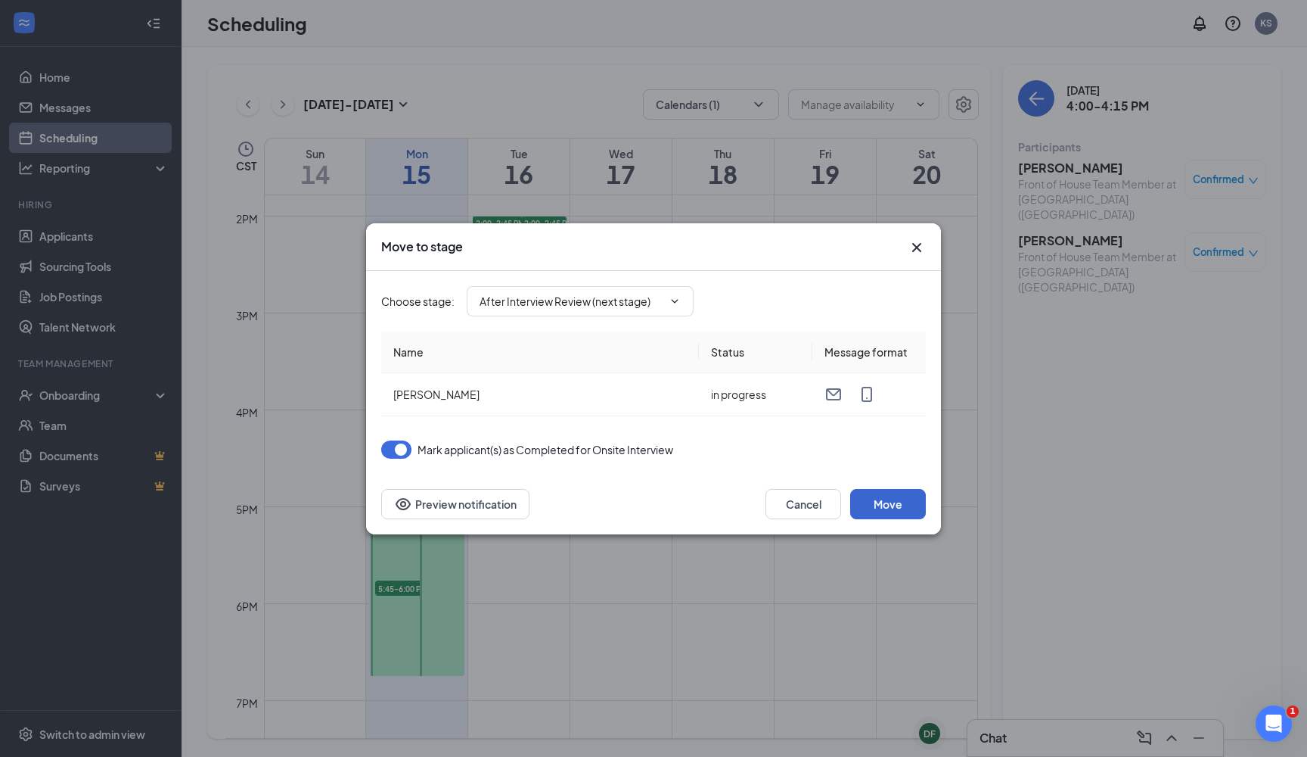
click at [883, 506] on button "Move" at bounding box center [888, 504] width 76 height 30
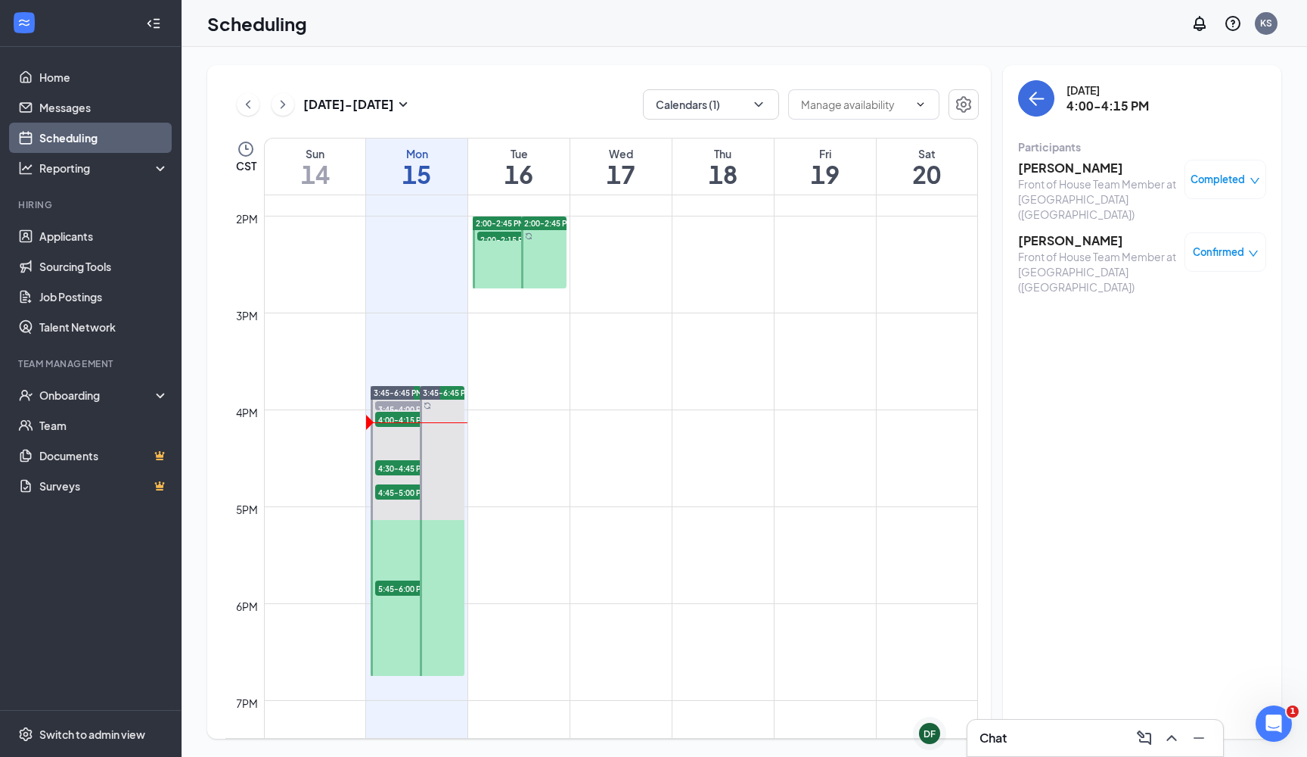
click at [1078, 232] on h3 "[PERSON_NAME]" at bounding box center [1097, 240] width 159 height 17
